Goal: Task Accomplishment & Management: Use online tool/utility

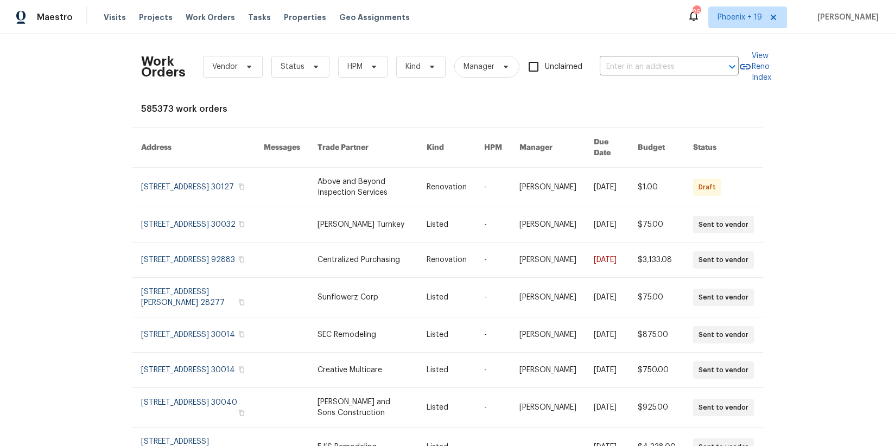
drag, startPoint x: 257, startPoint y: 55, endPoint x: 243, endPoint y: 64, distance: 16.9
click at [256, 55] on div "Work Orders Vendor Status HPM Kind Manager Unclaimed ​" at bounding box center [440, 67] width 598 height 48
click at [242, 65] on span at bounding box center [248, 66] width 12 height 9
type input "centralized"
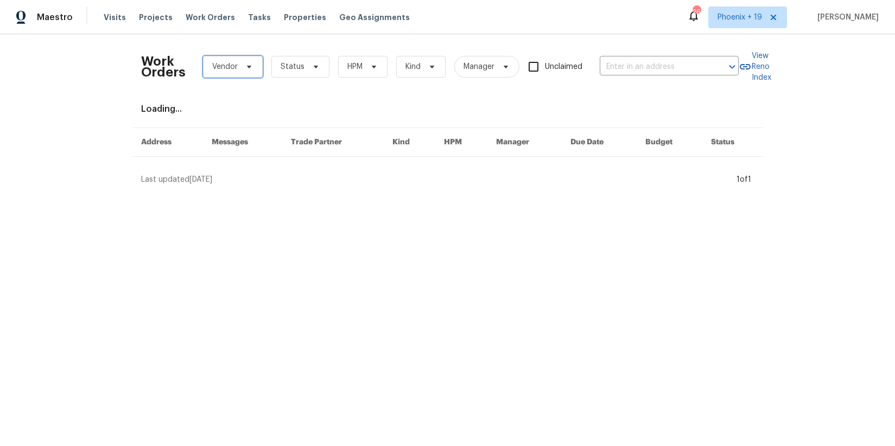
click at [212, 64] on span "Vendor" at bounding box center [225, 66] width 26 height 11
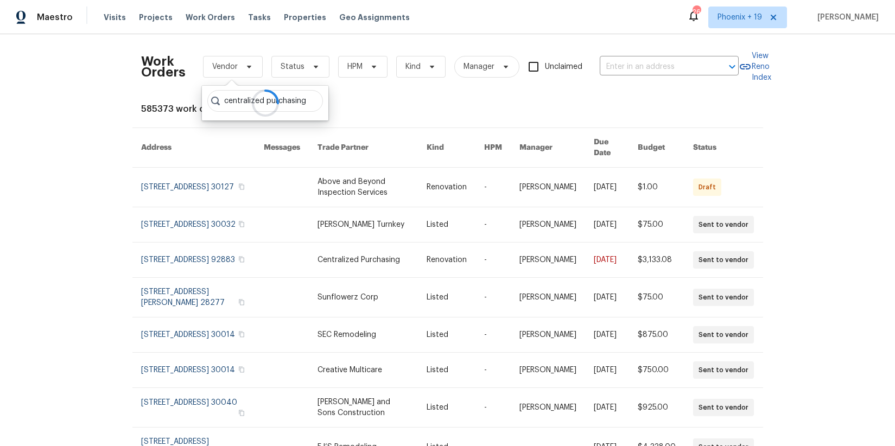
scroll to position [0, 5]
type input "centralized purchasing"
click at [304, 101] on div at bounding box center [265, 103] width 127 height 35
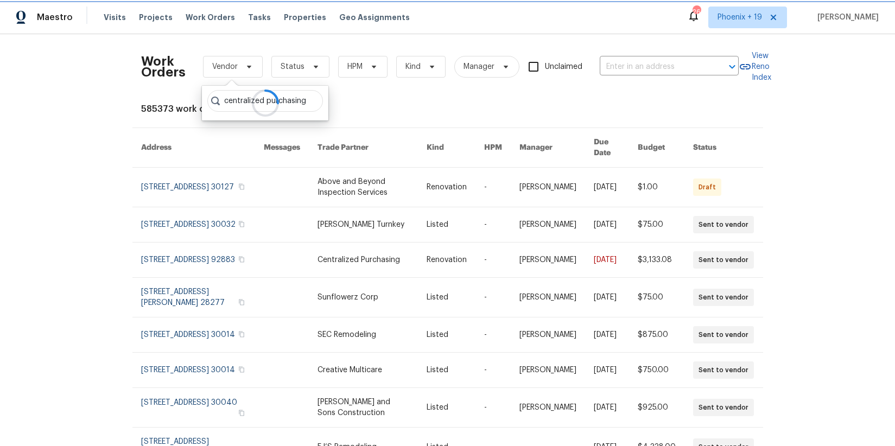
click at [243, 70] on span at bounding box center [248, 66] width 12 height 9
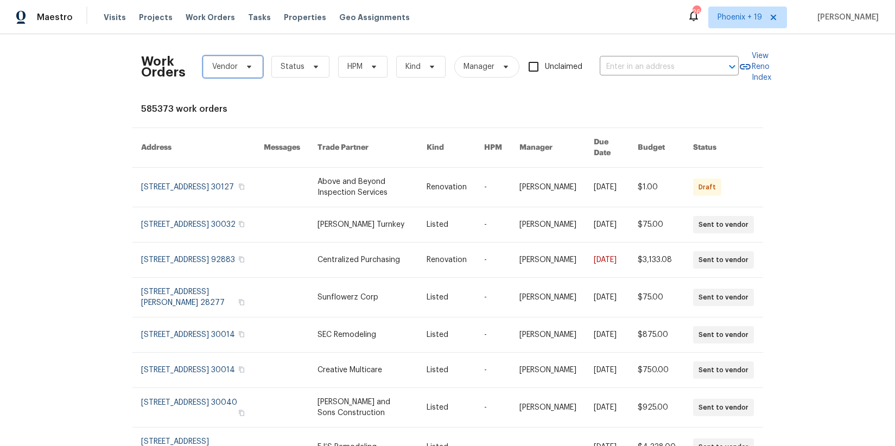
click at [248, 68] on icon at bounding box center [249, 66] width 9 height 9
click at [236, 73] on span "Vendor" at bounding box center [233, 67] width 60 height 22
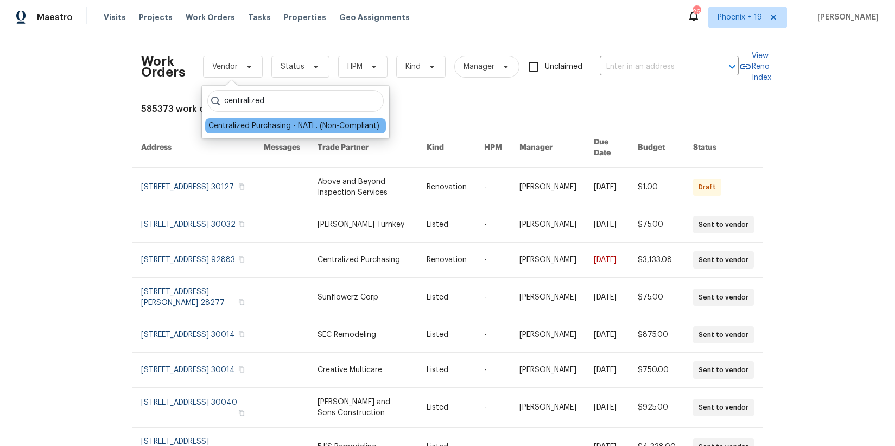
type input "centralized"
click at [304, 121] on div "Centralized Purchasing - NATL. (Non-Compliant)" at bounding box center [294, 126] width 171 height 11
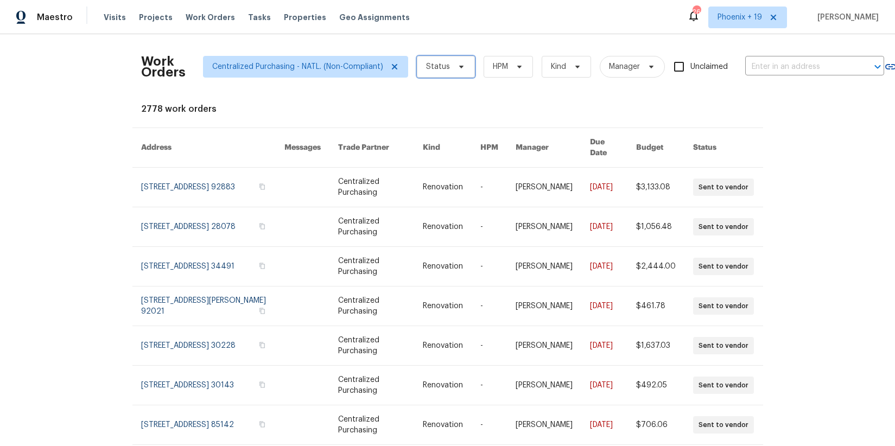
click at [443, 60] on span "Status" at bounding box center [446, 67] width 58 height 22
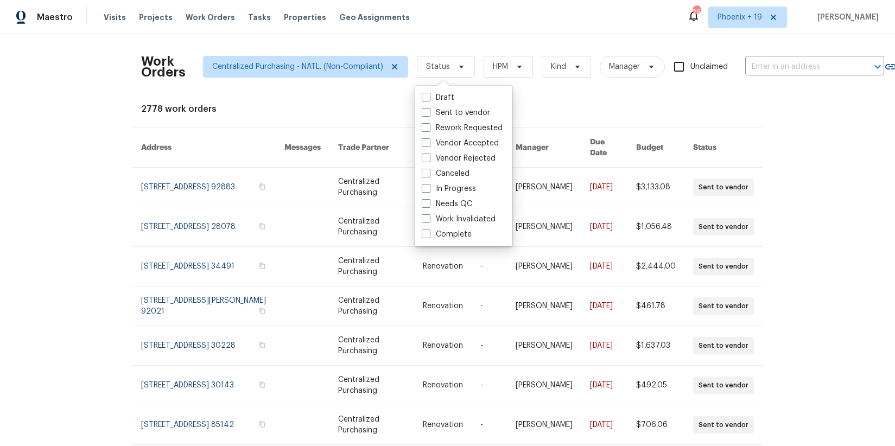
click at [451, 206] on label "Needs QC" at bounding box center [447, 204] width 50 height 11
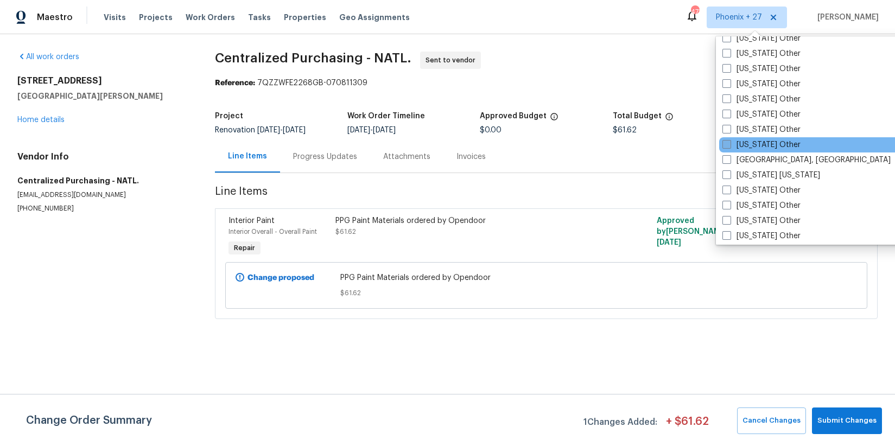
scroll to position [1198, 0]
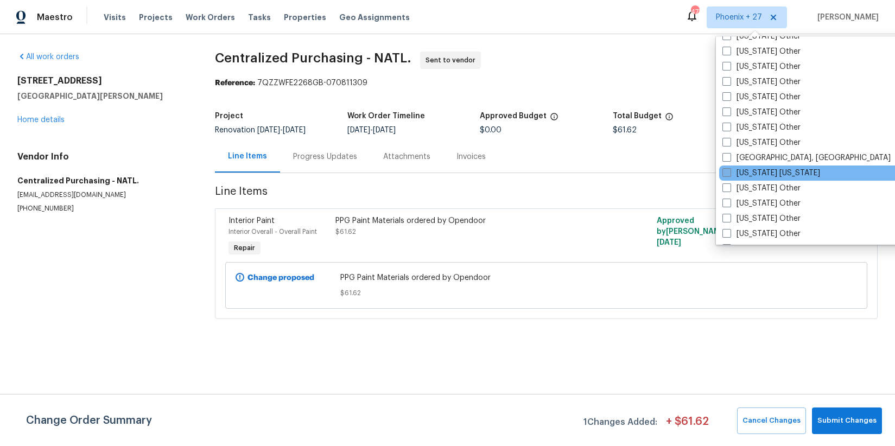
click at [755, 174] on label "New York New Jersey" at bounding box center [772, 173] width 98 height 11
click at [730, 174] on input "New York New Jersey" at bounding box center [726, 171] width 7 height 7
checkbox input "true"
click at [176, 17] on div "Visits Projects Work Orders Tasks Properties Geo Assignments" at bounding box center [263, 18] width 319 height 22
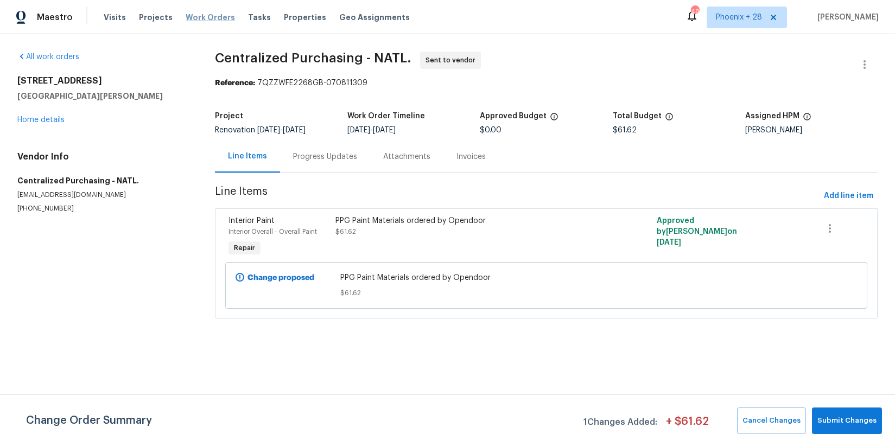
drag, startPoint x: 194, startPoint y: 15, endPoint x: 393, endPoint y: 29, distance: 199.2
click at [194, 15] on span "Work Orders" at bounding box center [210, 17] width 49 height 11
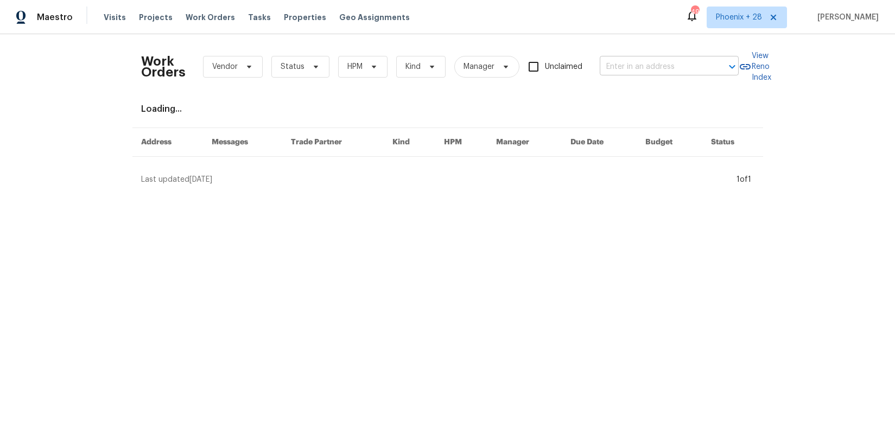
click at [652, 65] on input "text" at bounding box center [654, 67] width 109 height 17
paste input "1035 Bonaparte Pl, Baldwin, NY"
type input "1035 Bonaparte Pl, Baldwin, NY"
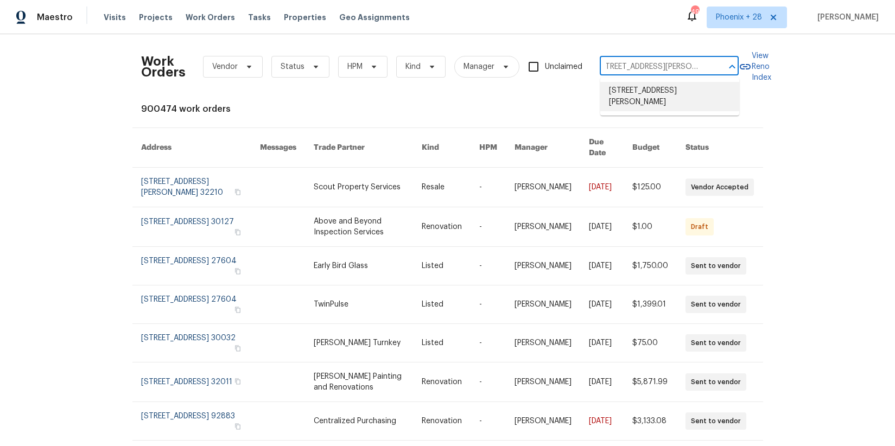
click at [651, 100] on li "1035 Bonaparte Pl, Baldwin, NY 11510" at bounding box center [670, 96] width 139 height 29
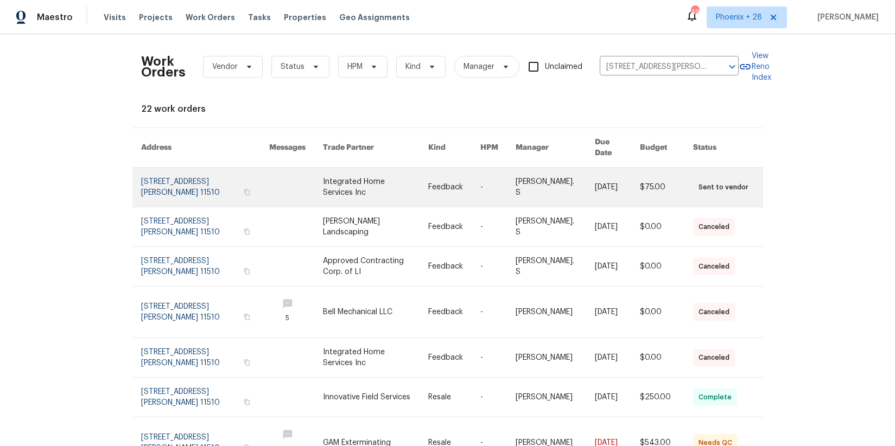
click at [376, 181] on link at bounding box center [375, 187] width 105 height 39
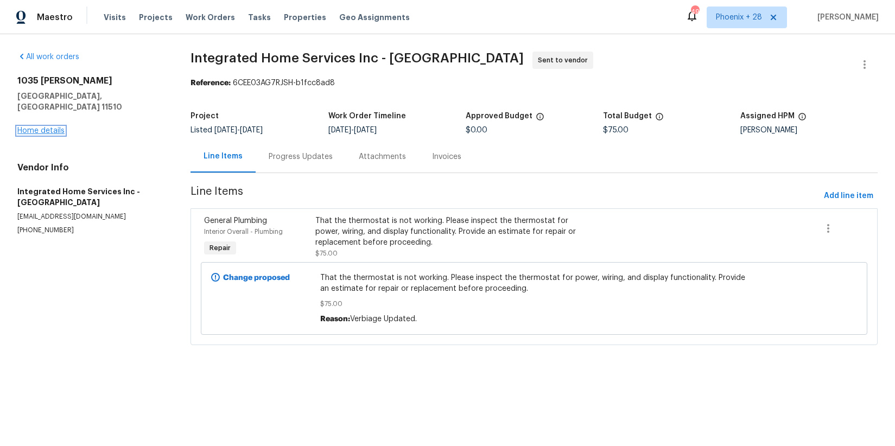
click at [42, 127] on link "Home details" at bounding box center [40, 131] width 47 height 8
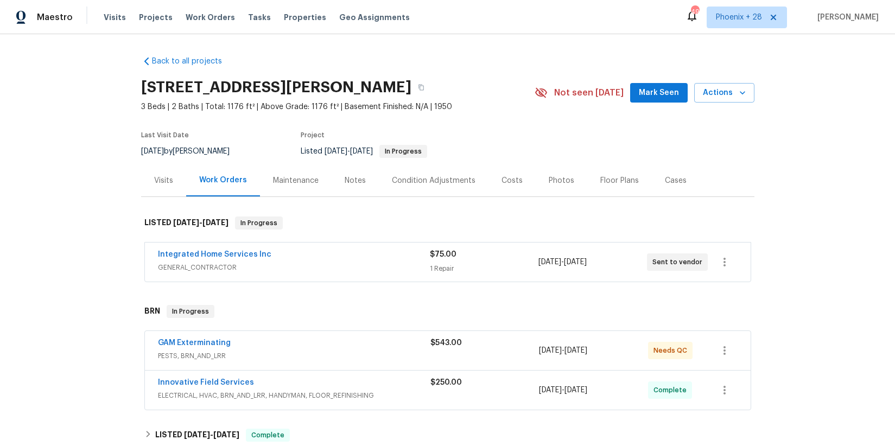
click at [355, 266] on span "GENERAL_CONTRACTOR" at bounding box center [294, 267] width 272 height 11
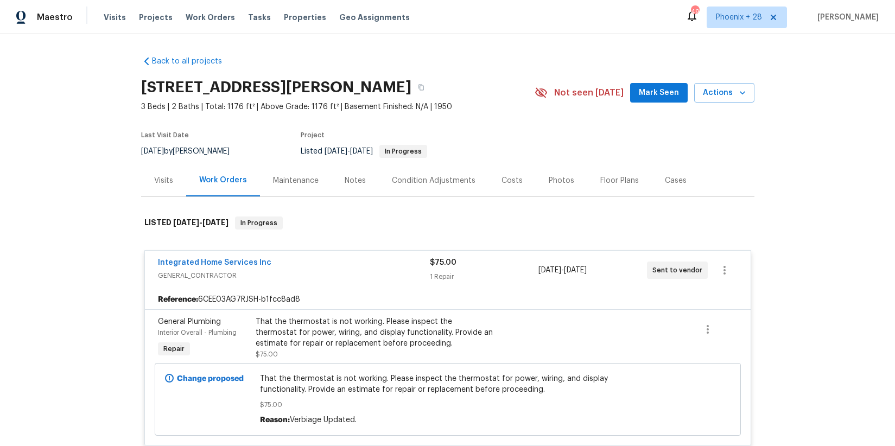
click at [386, 270] on div "Integrated Home Services Inc" at bounding box center [294, 263] width 272 height 13
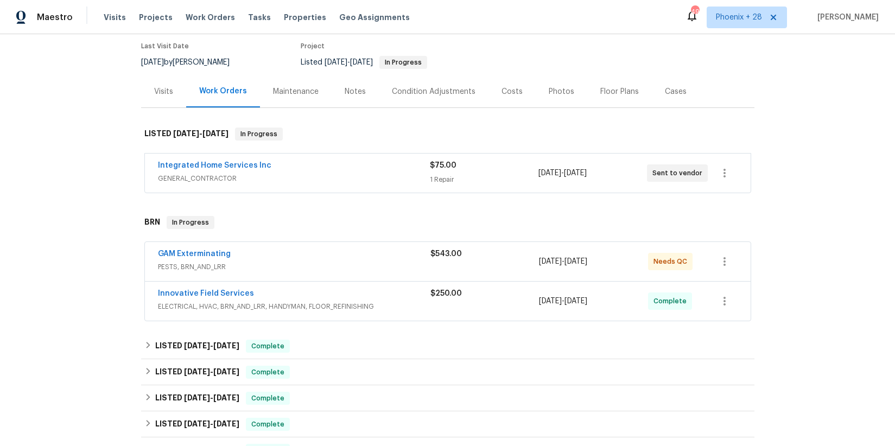
scroll to position [99, 0]
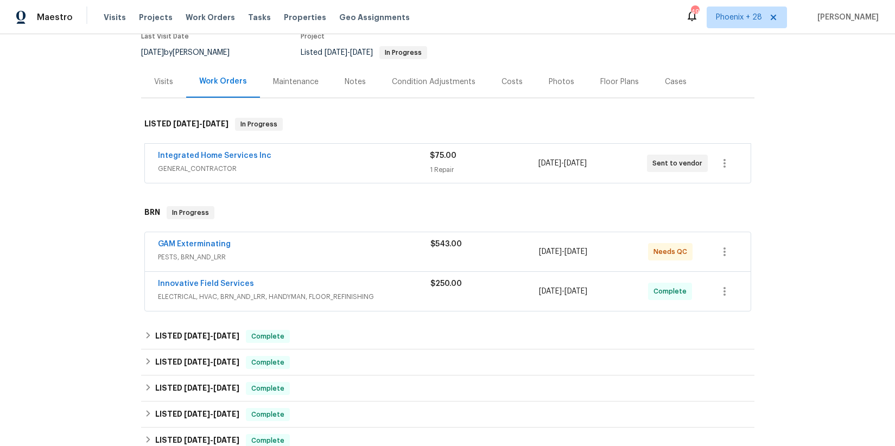
click at [397, 296] on span "ELECTRICAL, HVAC, BRN_AND_LRR, HANDYMAN, FLOOR_REFINISHING" at bounding box center [294, 297] width 273 height 11
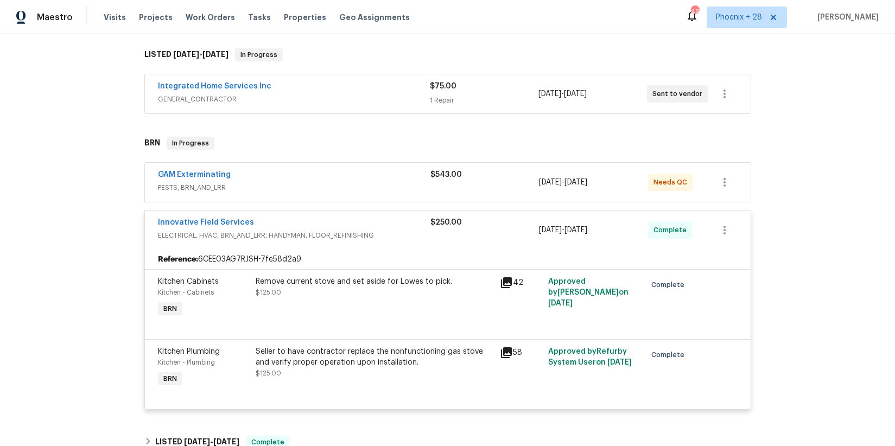
scroll to position [175, 0]
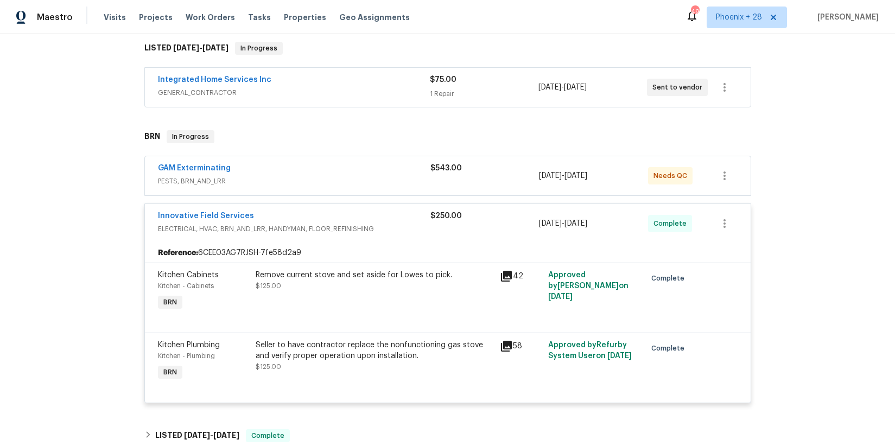
click at [511, 343] on icon at bounding box center [506, 346] width 11 height 11
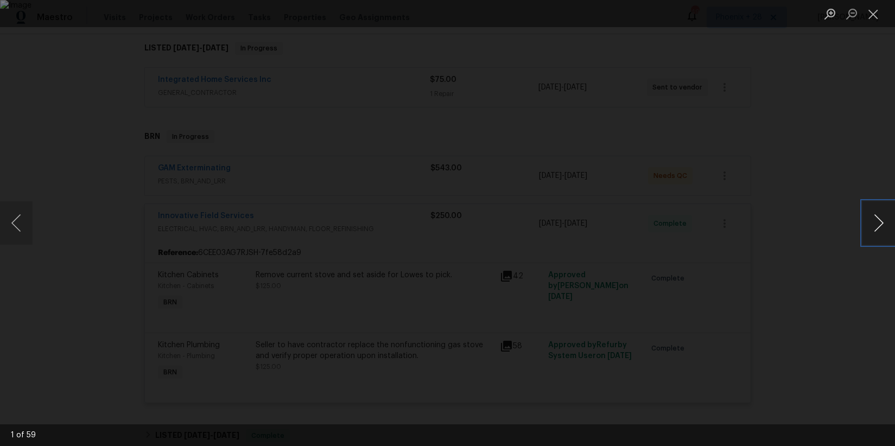
click at [875, 214] on button "Next image" at bounding box center [879, 222] width 33 height 43
click at [875, 215] on button "Next image" at bounding box center [879, 222] width 33 height 43
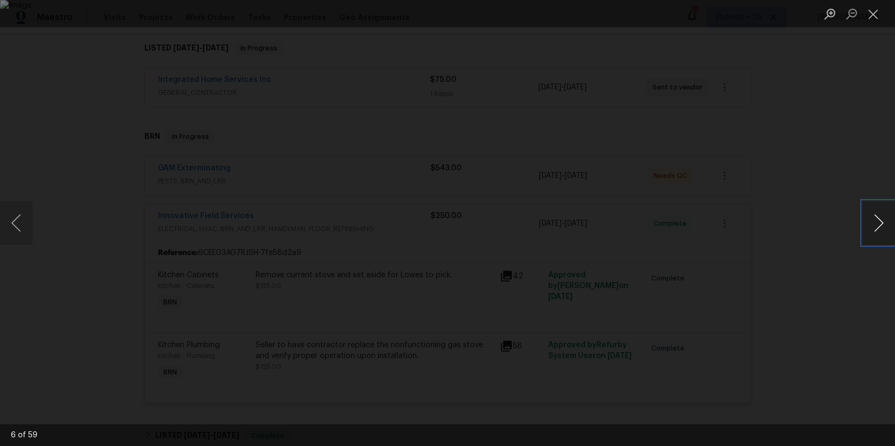
click at [875, 215] on button "Next image" at bounding box center [879, 222] width 33 height 43
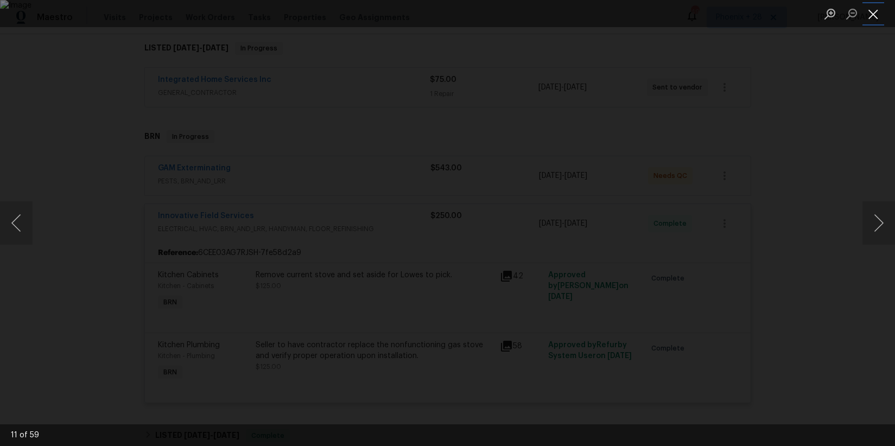
click at [873, 18] on button "Close lightbox" at bounding box center [874, 13] width 22 height 19
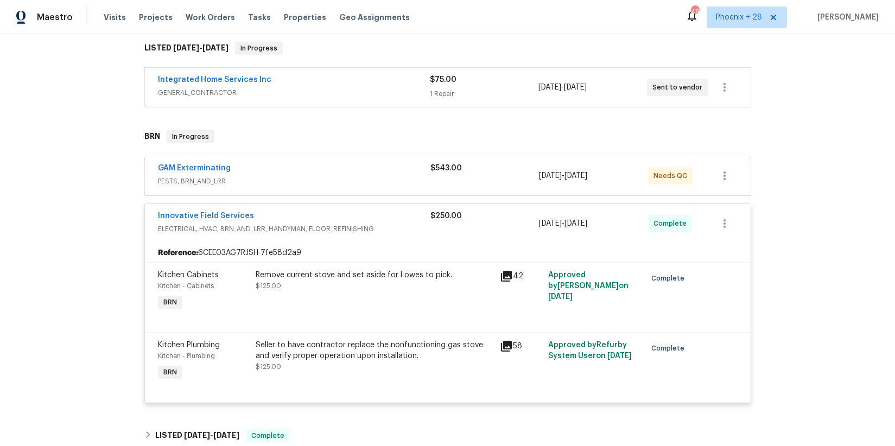
click at [226, 212] on span "Innovative Field Services" at bounding box center [206, 216] width 96 height 11
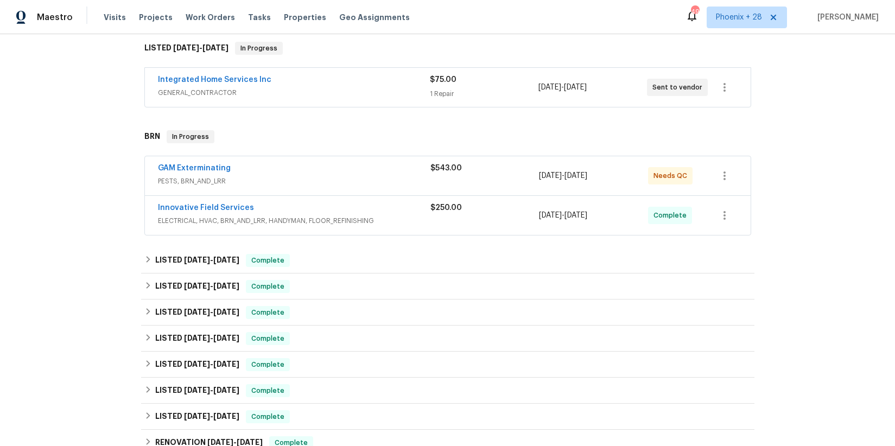
click at [226, 214] on div "Innovative Field Services" at bounding box center [294, 209] width 273 height 13
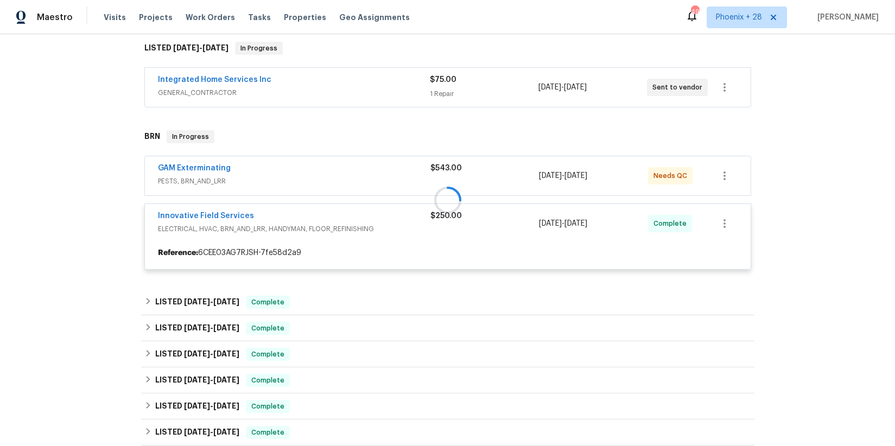
click at [227, 214] on div at bounding box center [448, 199] width 614 height 161
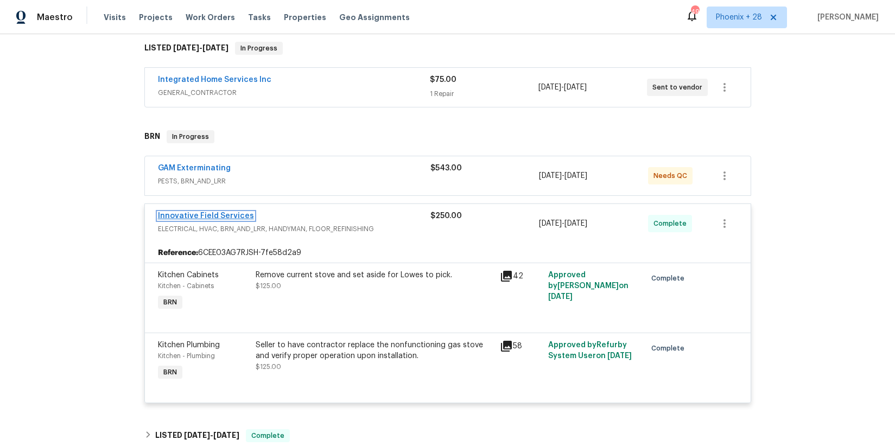
click at [235, 216] on link "Innovative Field Services" at bounding box center [206, 216] width 96 height 8
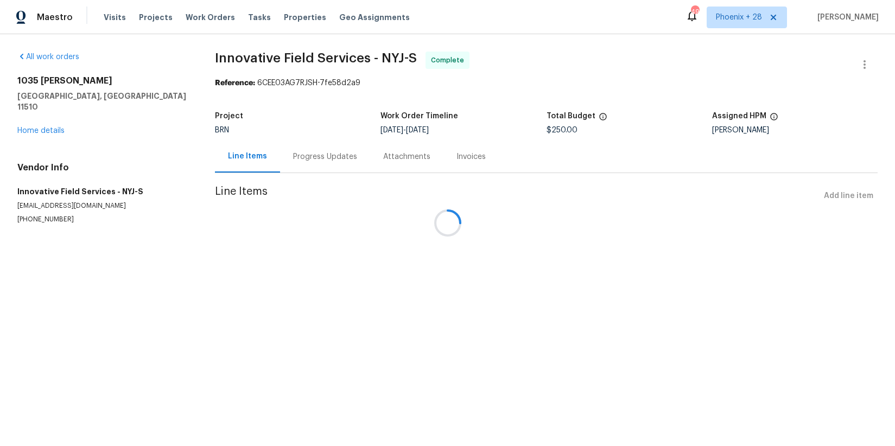
click at [317, 163] on div at bounding box center [447, 223] width 895 height 446
click at [317, 160] on div at bounding box center [447, 223] width 895 height 446
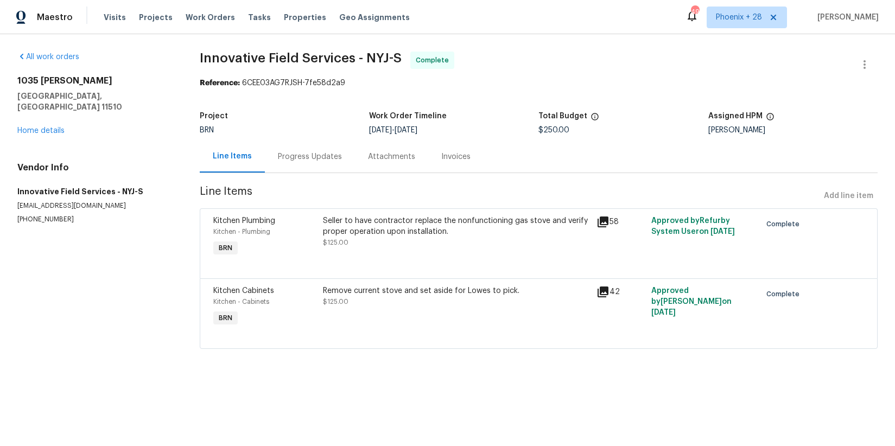
click at [312, 160] on div "Progress Updates" at bounding box center [310, 156] width 64 height 11
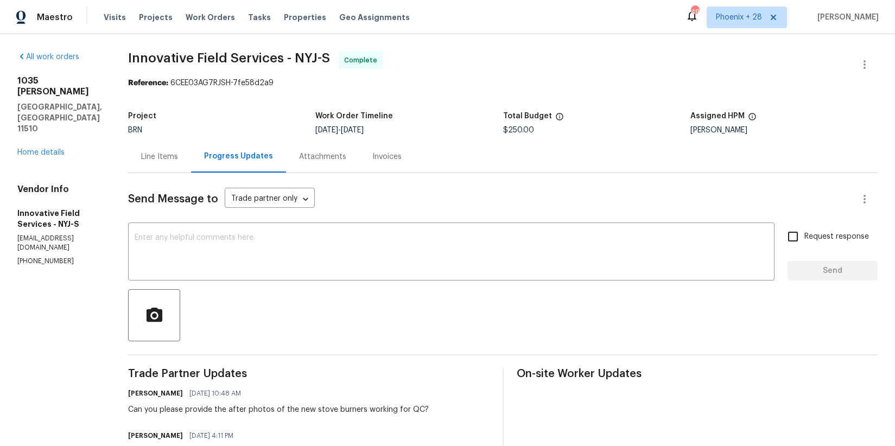
drag, startPoint x: 161, startPoint y: 151, endPoint x: 163, endPoint y: 157, distance: 6.9
click at [161, 151] on div "Line Items" at bounding box center [159, 157] width 63 height 32
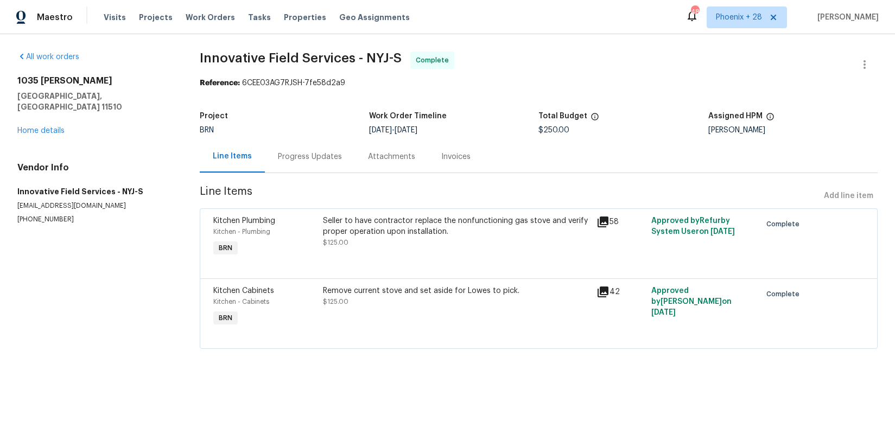
click at [586, 42] on div "All work orders 1035 Bonaparte Pl Baldwin, NY 11510 Home details Vendor Info In…" at bounding box center [447, 206] width 895 height 345
